Goal: Task Accomplishment & Management: Use online tool/utility

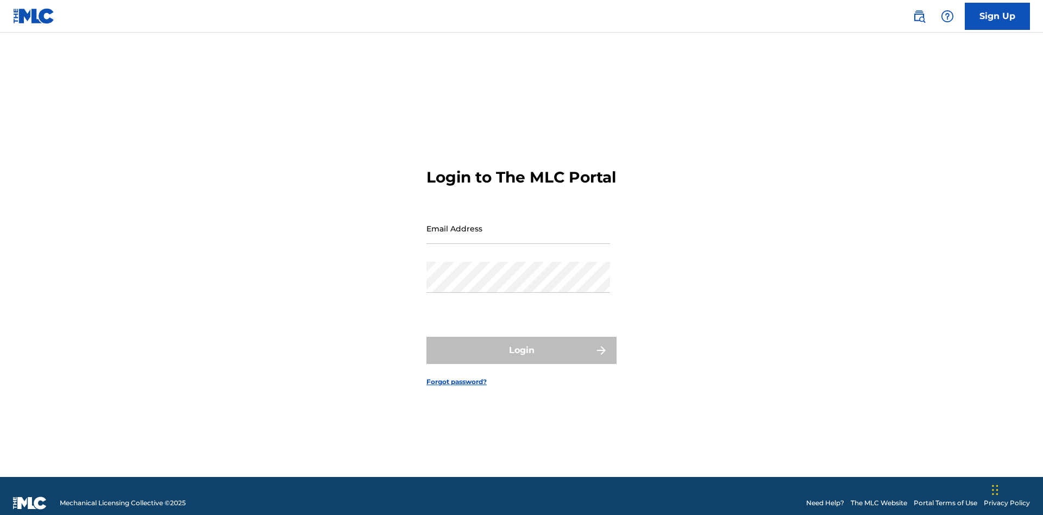
scroll to position [14, 0]
click at [518, 223] on input "Email Address" at bounding box center [519, 228] width 184 height 31
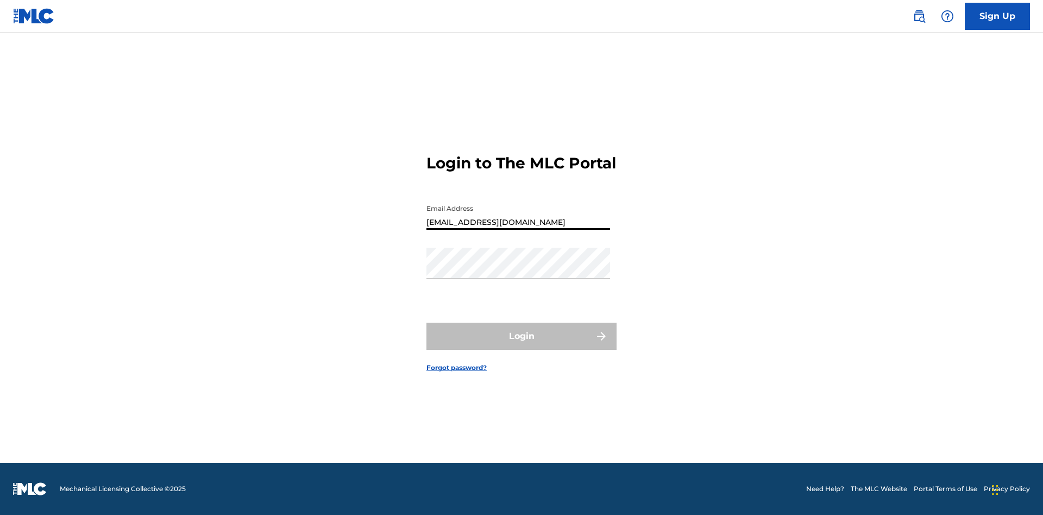
type input "[EMAIL_ADDRESS][DOMAIN_NAME]"
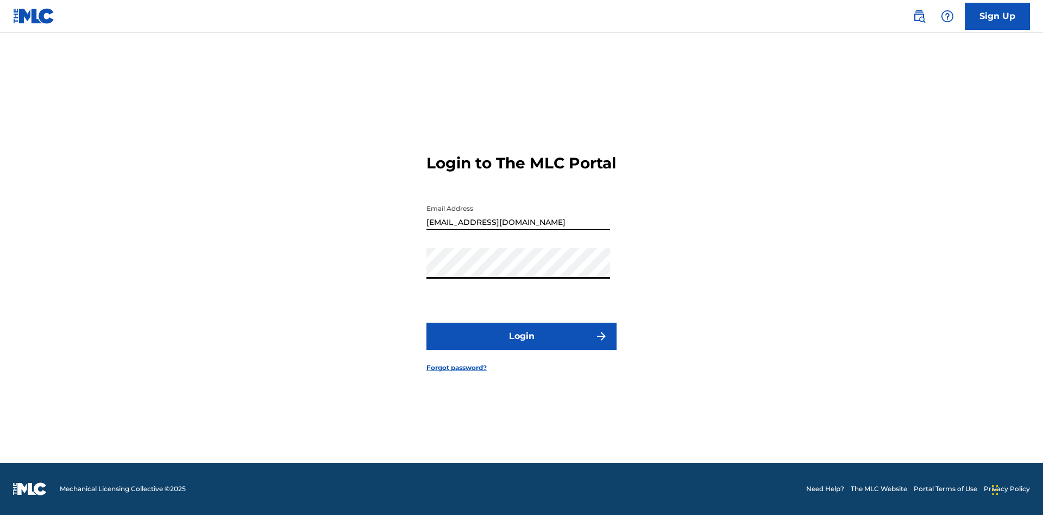
click at [522, 346] on button "Login" at bounding box center [522, 336] width 190 height 27
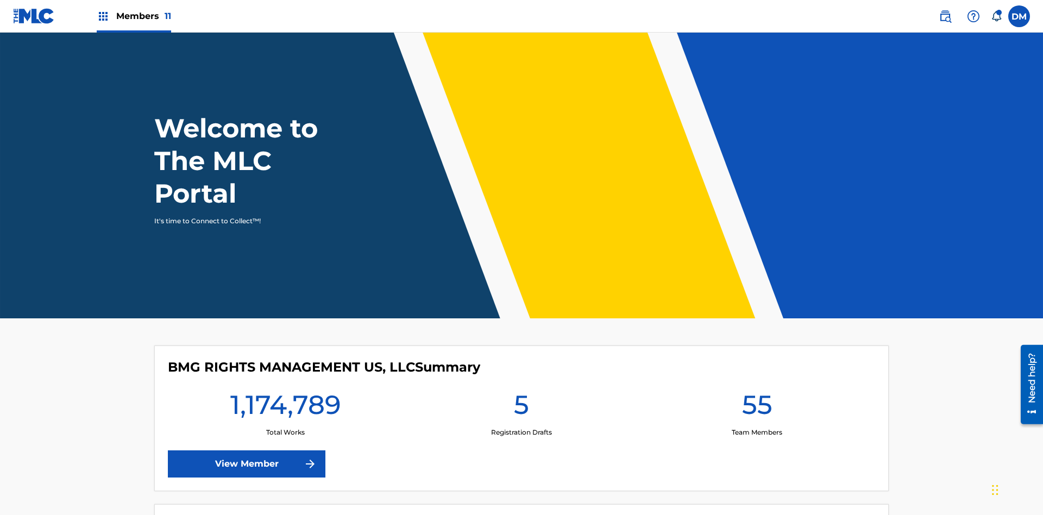
scroll to position [47, 0]
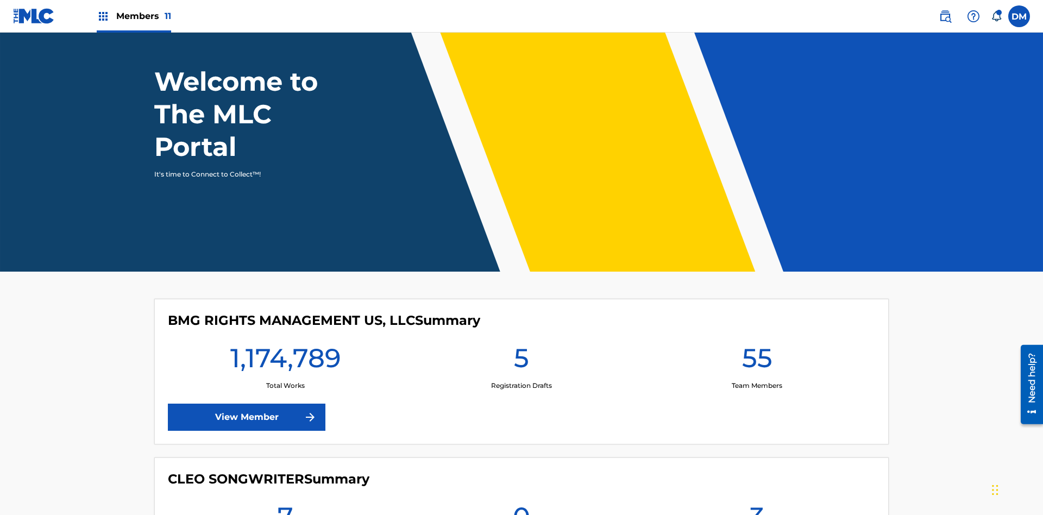
click at [134, 16] on span "Members 11" at bounding box center [143, 16] width 55 height 12
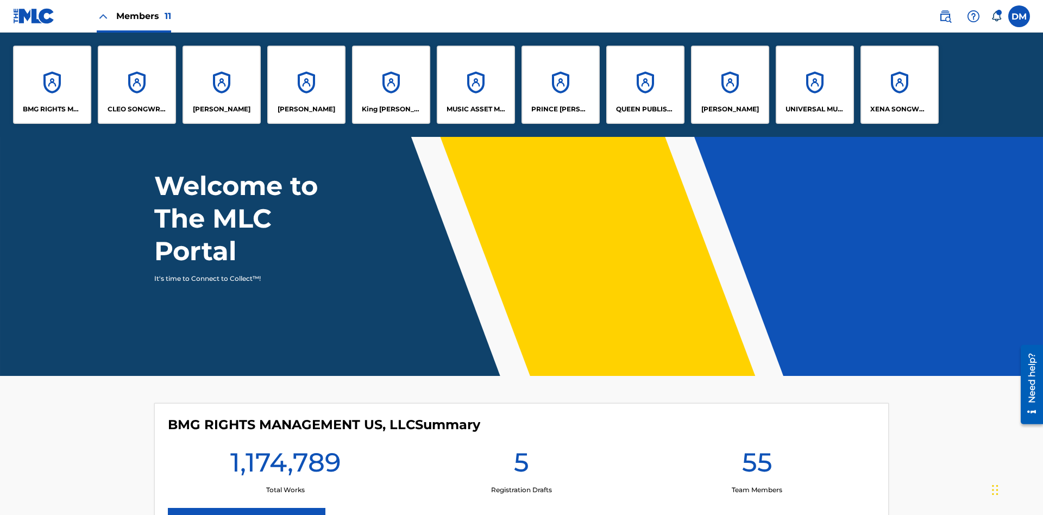
scroll to position [0, 0]
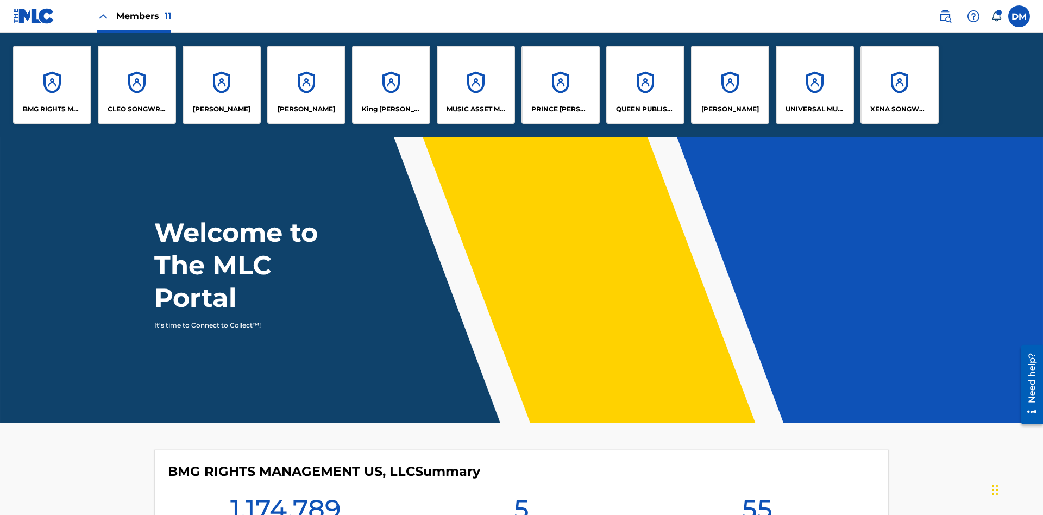
click at [391, 109] on p "King [PERSON_NAME]" at bounding box center [391, 109] width 59 height 10
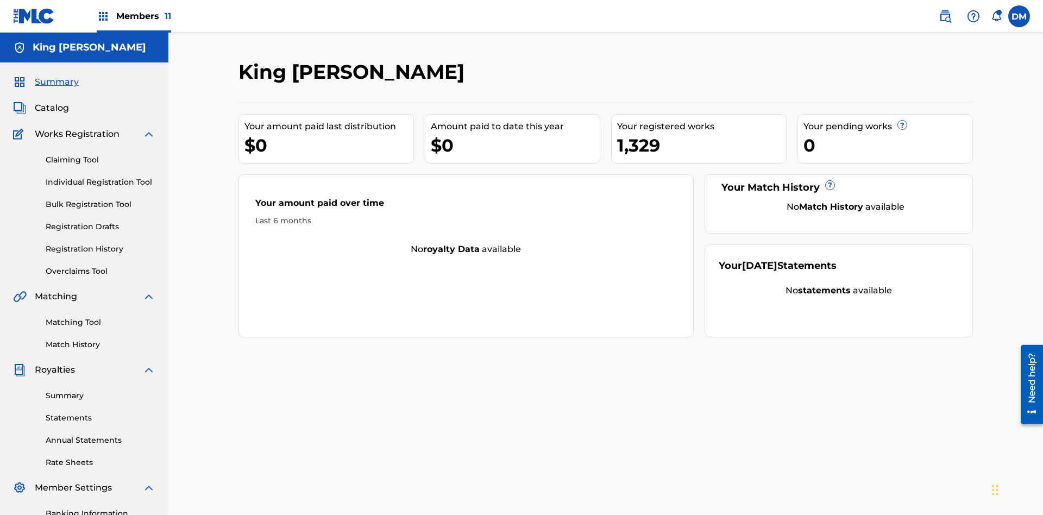
click at [101, 266] on link "Overclaims Tool" at bounding box center [101, 271] width 110 height 11
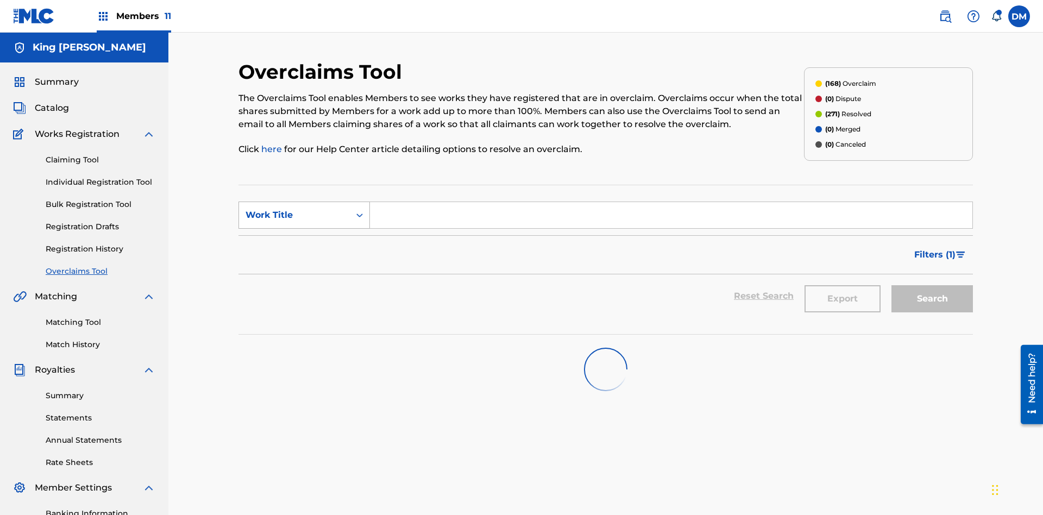
click at [294, 209] on div "Work Title" at bounding box center [295, 215] width 98 height 13
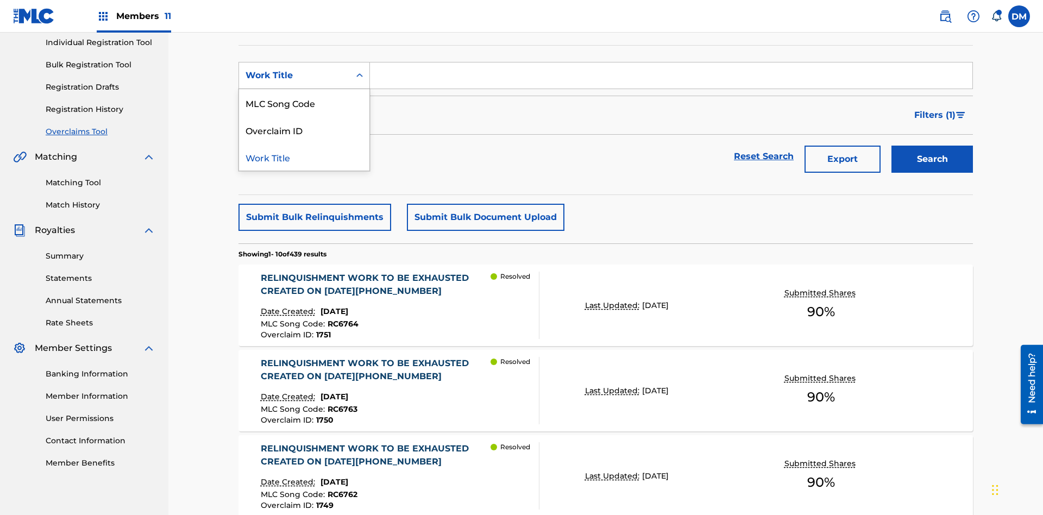
click at [304, 130] on div "Overclaim ID" at bounding box center [304, 129] width 130 height 27
click at [671, 78] on input "Search Form" at bounding box center [671, 75] width 603 height 26
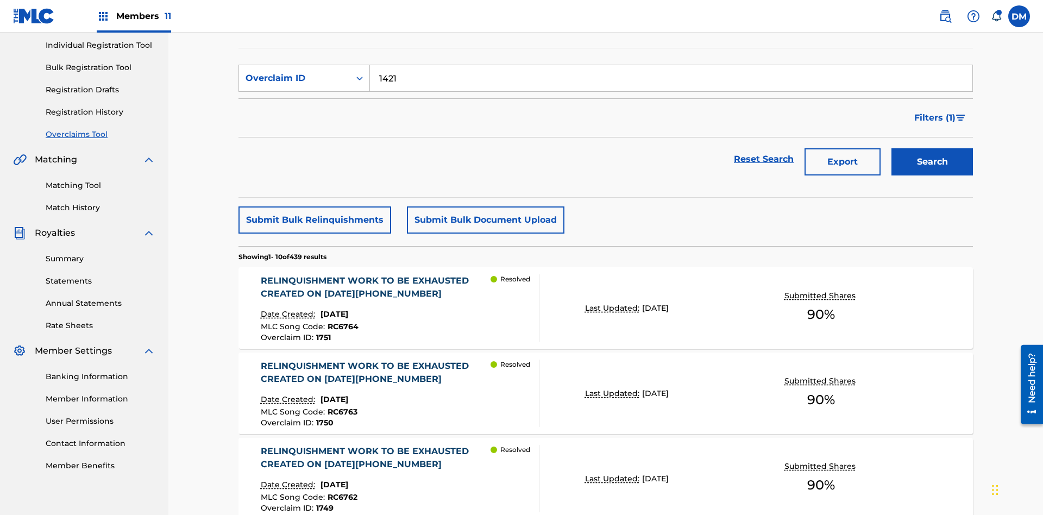
type input "1421"
click at [932, 148] on button "Search" at bounding box center [932, 161] width 81 height 27
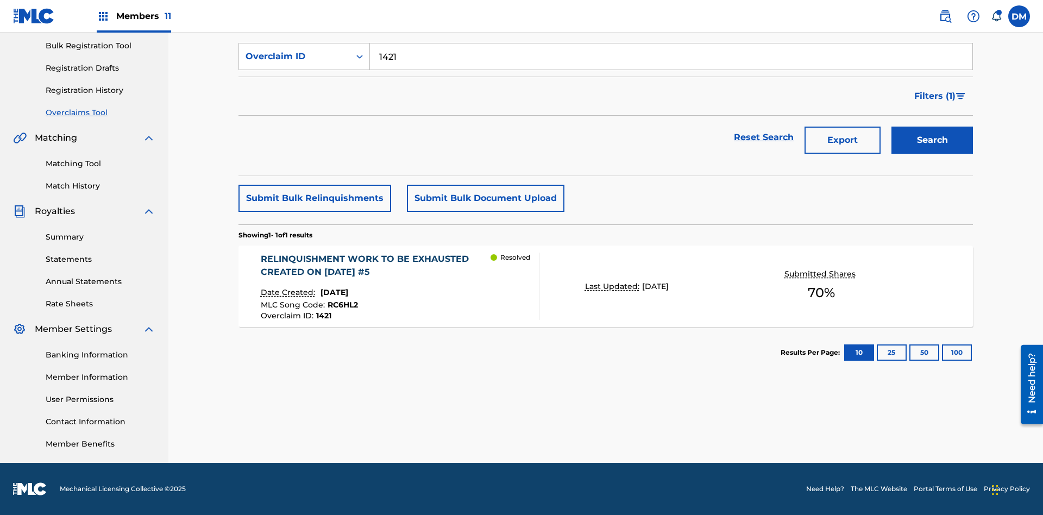
click at [606, 286] on p "Last Updated:" at bounding box center [613, 286] width 57 height 11
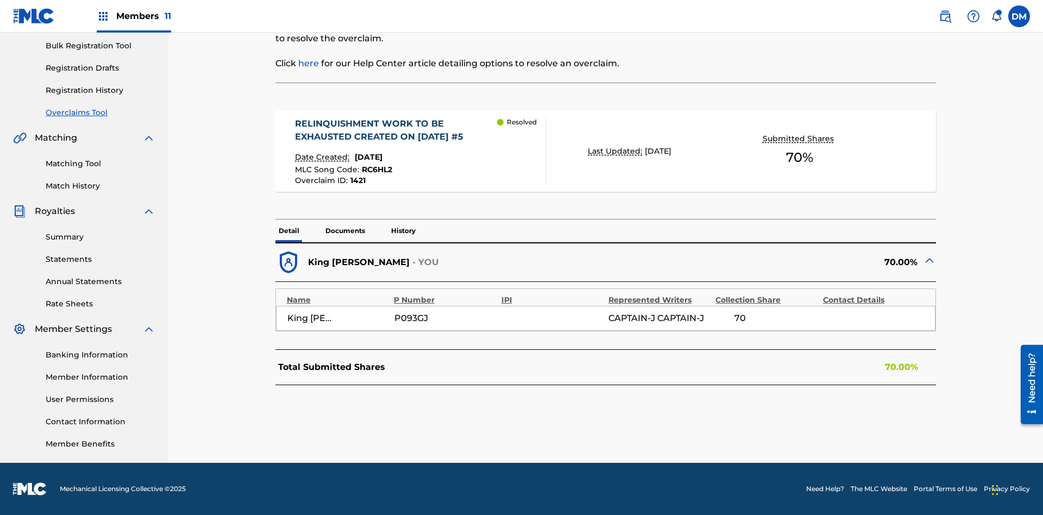
click at [344, 231] on p "Documents" at bounding box center [345, 231] width 46 height 23
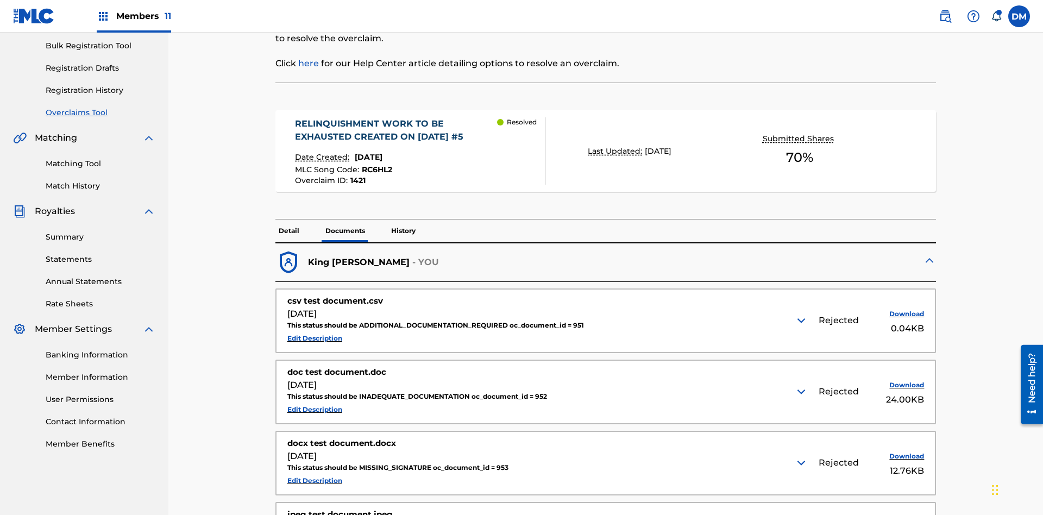
click at [802, 314] on img at bounding box center [801, 320] width 13 height 13
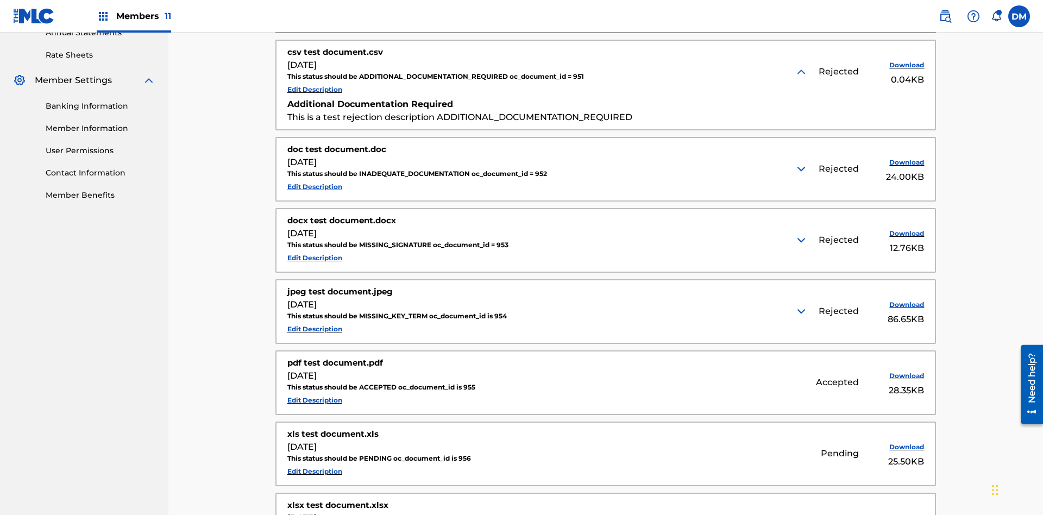
click at [802, 162] on img at bounding box center [801, 168] width 13 height 13
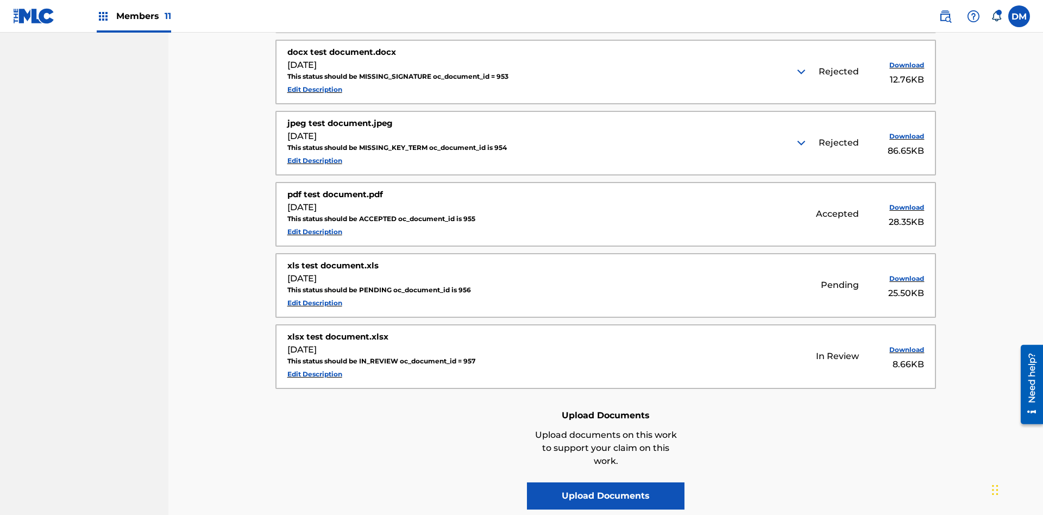
click at [802, 72] on img at bounding box center [801, 71] width 13 height 13
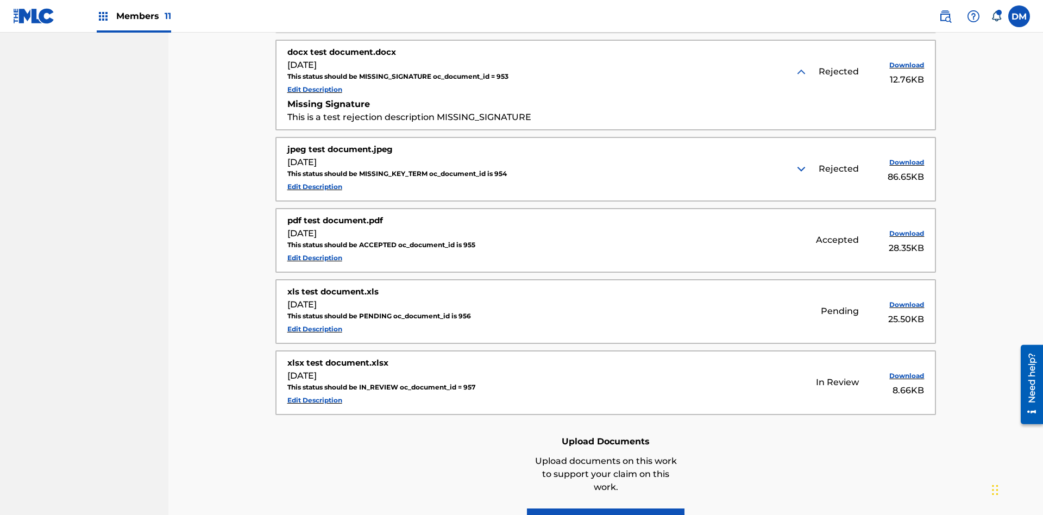
click at [802, 162] on img at bounding box center [801, 168] width 13 height 13
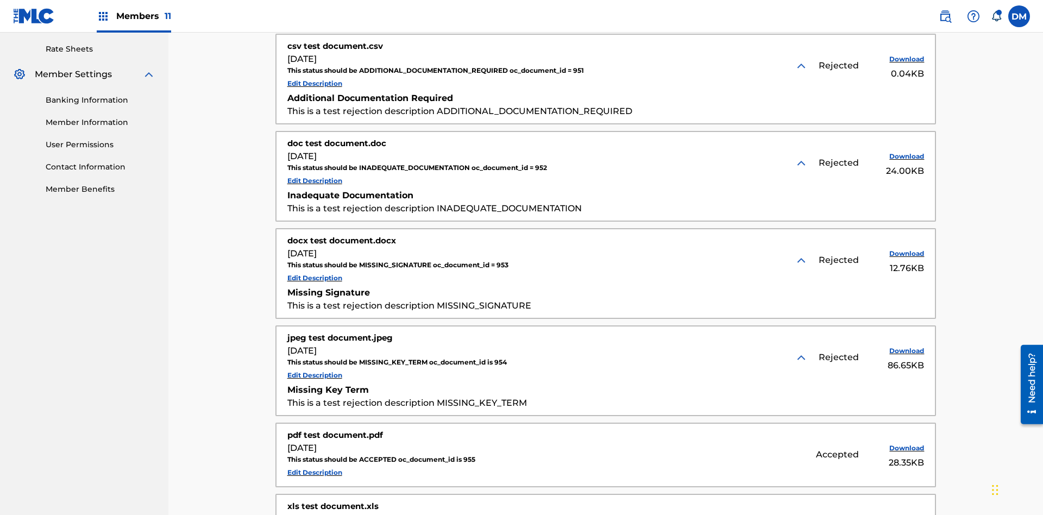
scroll to position [407, 0]
